Goal: Navigation & Orientation: Find specific page/section

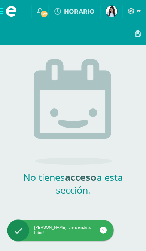
click at [111, 15] on img at bounding box center [111, 11] width 11 height 11
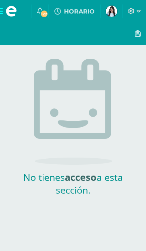
click at [111, 13] on img at bounding box center [111, 11] width 11 height 11
click at [110, 13] on img at bounding box center [111, 11] width 11 height 11
click at [9, 12] on span at bounding box center [11, 11] width 11 height 11
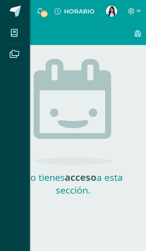
click at [94, 51] on div "Mis cursos Archivos Cerrar panel" at bounding box center [73, 125] width 146 height 251
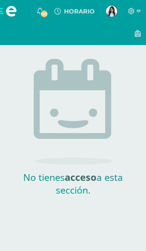
click at [114, 11] on img at bounding box center [111, 11] width 11 height 11
click at [135, 11] on span at bounding box center [134, 11] width 13 height 8
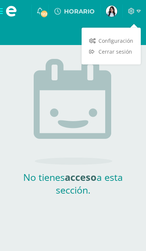
click at [122, 41] on span "Configuración" at bounding box center [116, 40] width 35 height 7
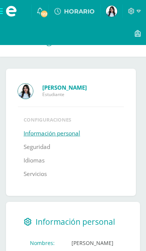
click at [111, 12] on img at bounding box center [111, 11] width 11 height 11
click at [112, 10] on img at bounding box center [111, 11] width 11 height 11
click at [42, 16] on span "122" at bounding box center [44, 14] width 8 height 8
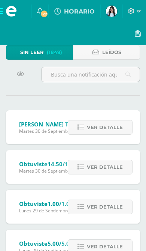
scroll to position [25, 0]
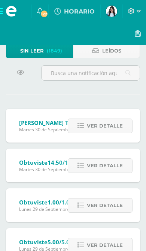
click at [84, 166] on icon at bounding box center [81, 165] width 6 height 6
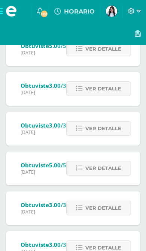
scroll to position [1090, 0]
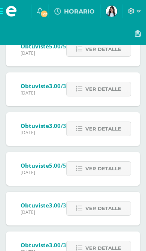
click at [112, 9] on img at bounding box center [111, 11] width 11 height 11
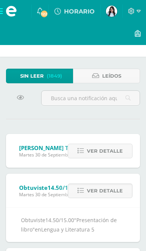
click at [112, 12] on img at bounding box center [111, 11] width 11 height 11
click at [112, 13] on img at bounding box center [111, 11] width 11 height 11
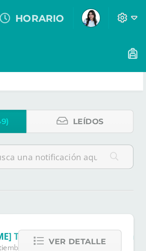
click at [106, 13] on img at bounding box center [111, 11] width 11 height 11
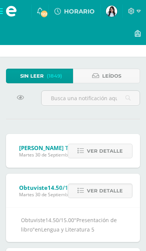
click at [8, 10] on span at bounding box center [11, 11] width 11 height 11
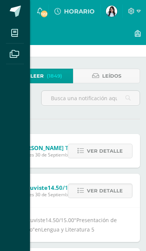
click at [9, 32] on span at bounding box center [14, 32] width 17 height 17
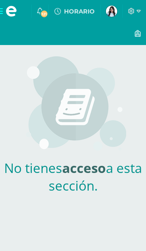
click at [114, 12] on img at bounding box center [111, 11] width 11 height 11
click at [114, 17] on img at bounding box center [111, 11] width 11 height 11
click at [116, 11] on img at bounding box center [111, 11] width 11 height 11
click at [84, 12] on span "HORARIO" at bounding box center [79, 11] width 31 height 7
click at [113, 12] on img at bounding box center [111, 11] width 11 height 11
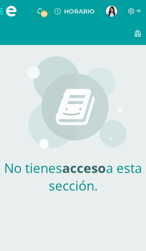
click at [134, 11] on icon at bounding box center [131, 11] width 7 height 7
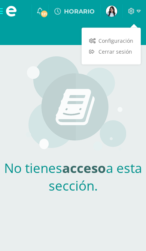
click at [96, 98] on img at bounding box center [73, 105] width 106 height 98
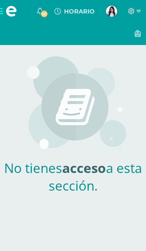
click at [112, 15] on img at bounding box center [111, 11] width 11 height 11
click at [47, 13] on span "121" at bounding box center [44, 14] width 8 height 8
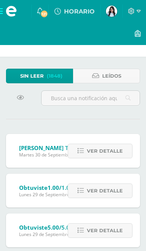
click at [106, 76] on span "Leídos" at bounding box center [111, 76] width 19 height 14
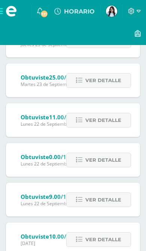
scroll to position [906, 0]
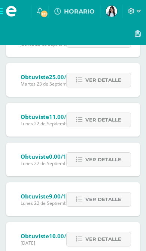
click at [83, 163] on icon at bounding box center [79, 159] width 6 height 6
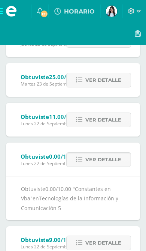
click at [92, 165] on span "Ver detalle" at bounding box center [104, 160] width 36 height 14
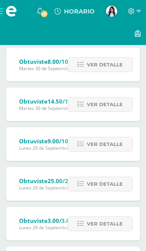
scroll to position [125, 0]
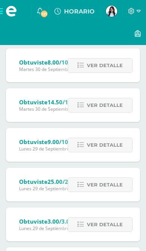
click at [90, 146] on span "Ver detalle" at bounding box center [105, 145] width 36 height 14
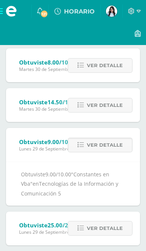
click at [101, 146] on span "Ver detalle" at bounding box center [105, 145] width 36 height 14
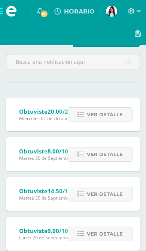
scroll to position [0, 0]
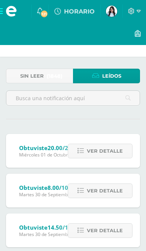
click at [109, 12] on img at bounding box center [111, 11] width 11 height 11
click at [110, 11] on img at bounding box center [111, 11] width 11 height 11
click at [132, 14] on icon at bounding box center [132, 11] width 6 height 6
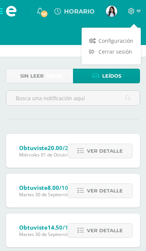
click at [121, 52] on span "Cerrar sesión" at bounding box center [116, 51] width 34 height 7
